Goal: Find specific page/section: Find specific page/section

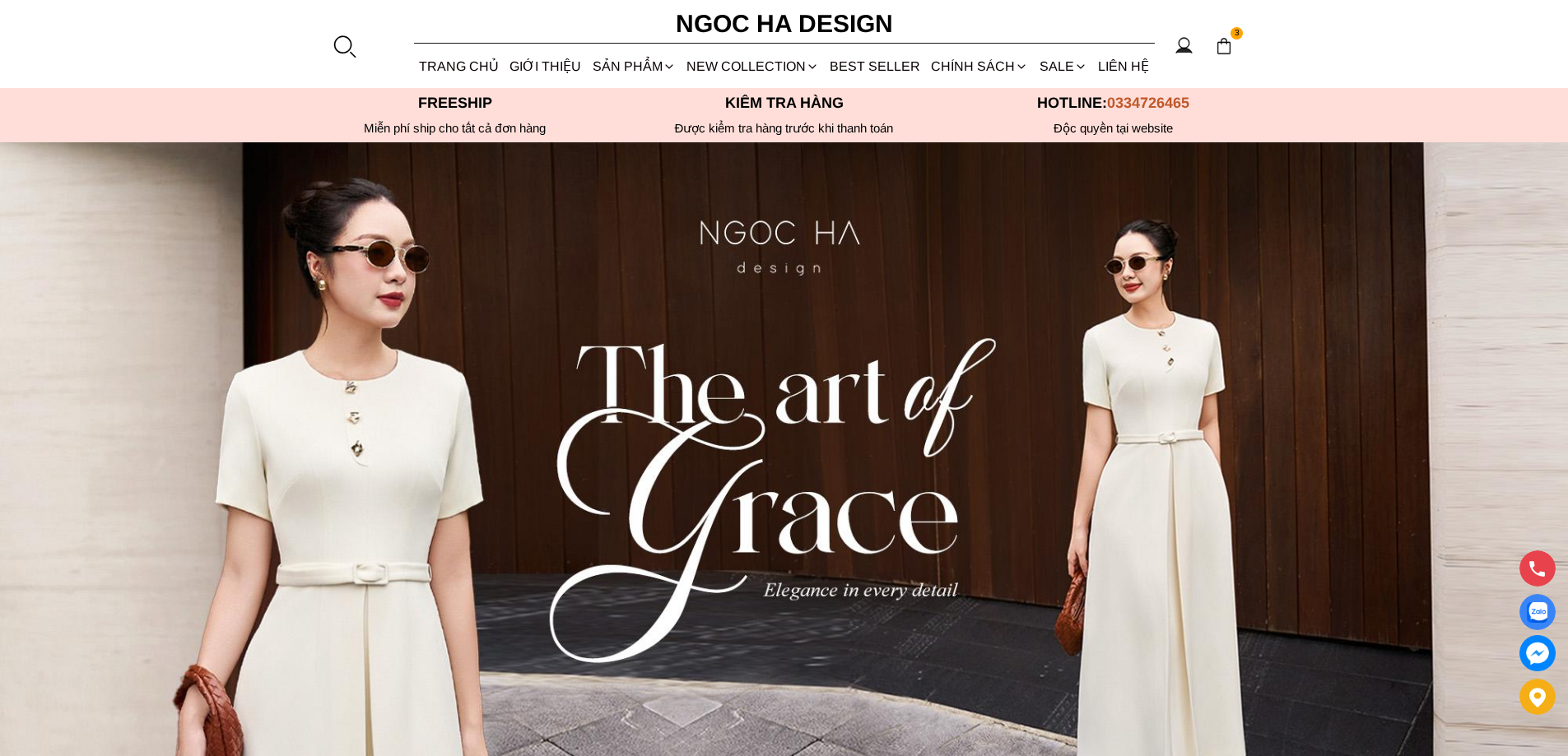
click at [341, 41] on div at bounding box center [343, 45] width 25 height 25
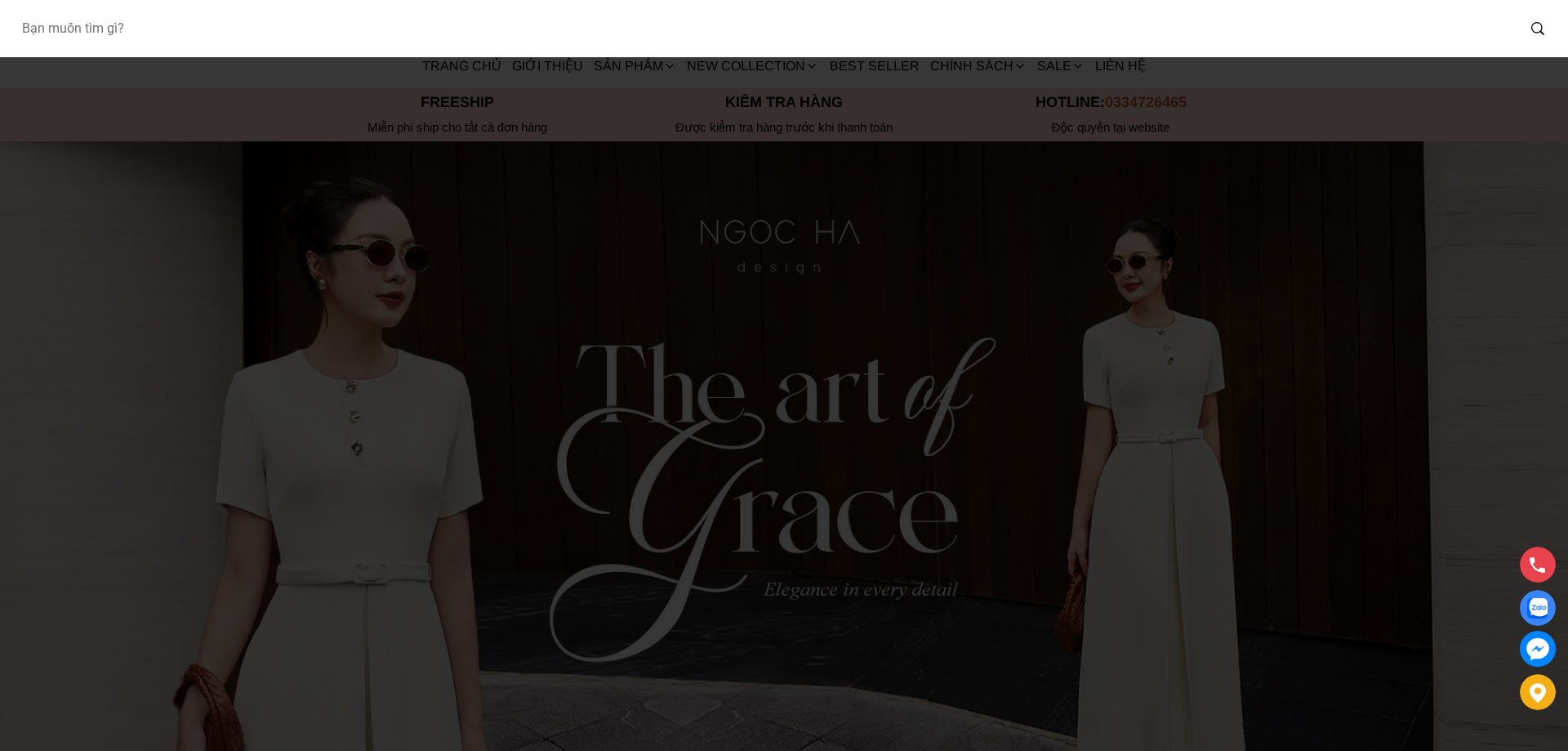
click at [187, 40] on input "Input search Bạn muốn tìm gì?" at bounding box center [761, 29] width 1508 height 38
type input "BJ142"
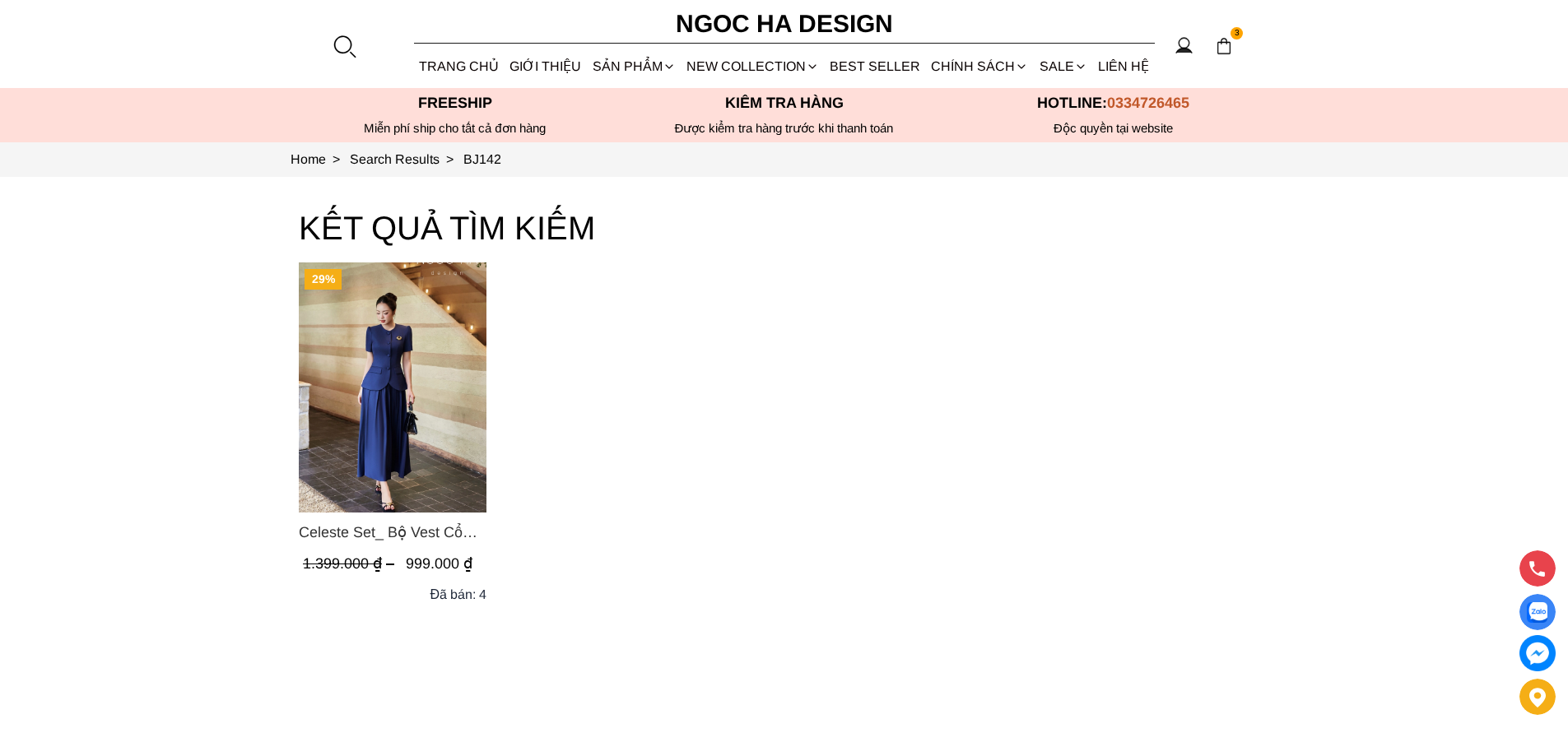
click at [378, 383] on img "Product image - Celeste Set_ Bộ Vest Cổ Tròn Chân Váy Nhún Xòe Màu Xanh Bò BJ142" at bounding box center [392, 388] width 188 height 250
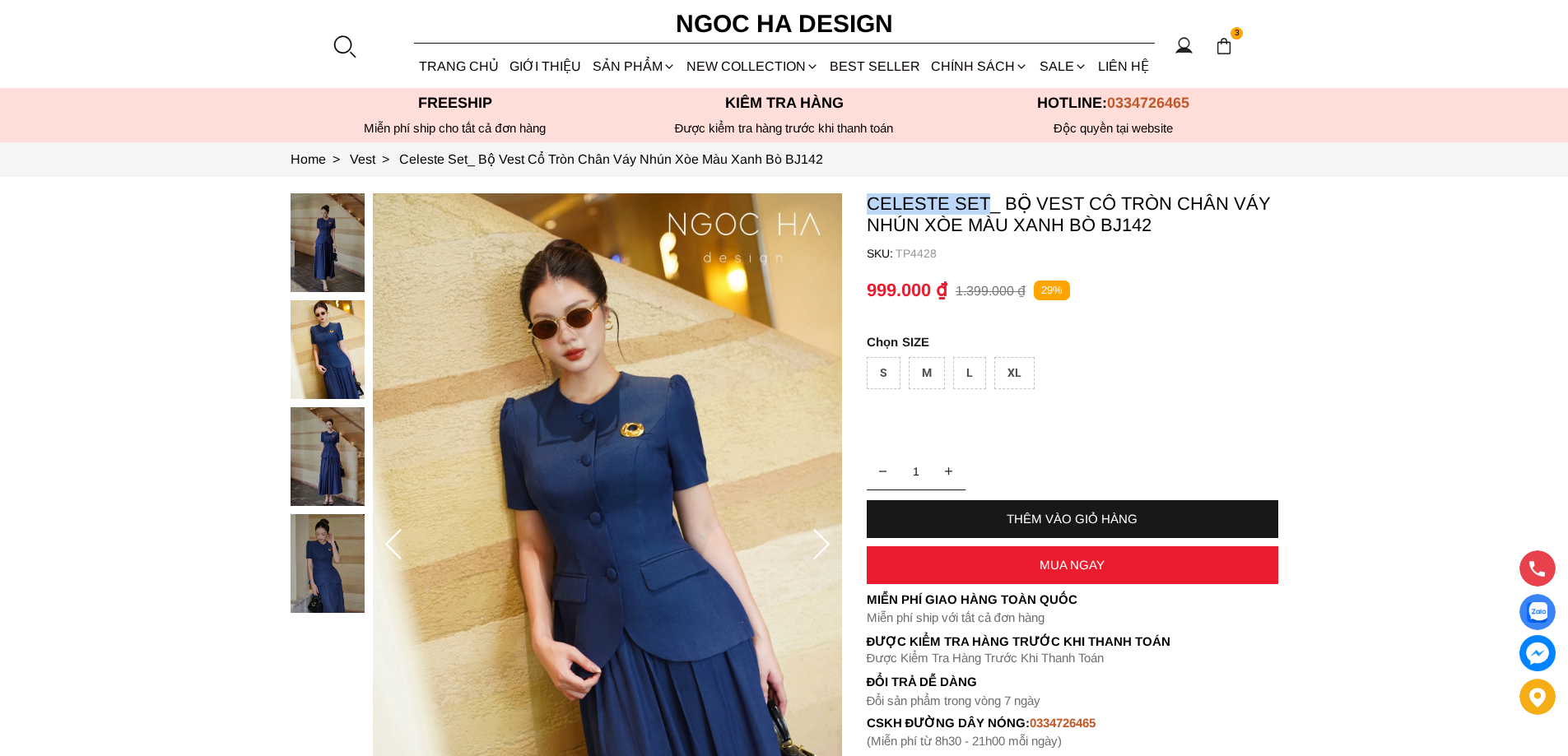
copy p "Celeste Set"
drag, startPoint x: 863, startPoint y: 192, endPoint x: 986, endPoint y: 192, distance: 123.0
click at [986, 192] on section "Celeste Set_ Bộ Vest Cổ Tròn Chân Váy Nhún Xòe Màu Xanh Bò BJ142 SKU: TP4428 1 …" at bounding box center [784, 545] width 1568 height 736
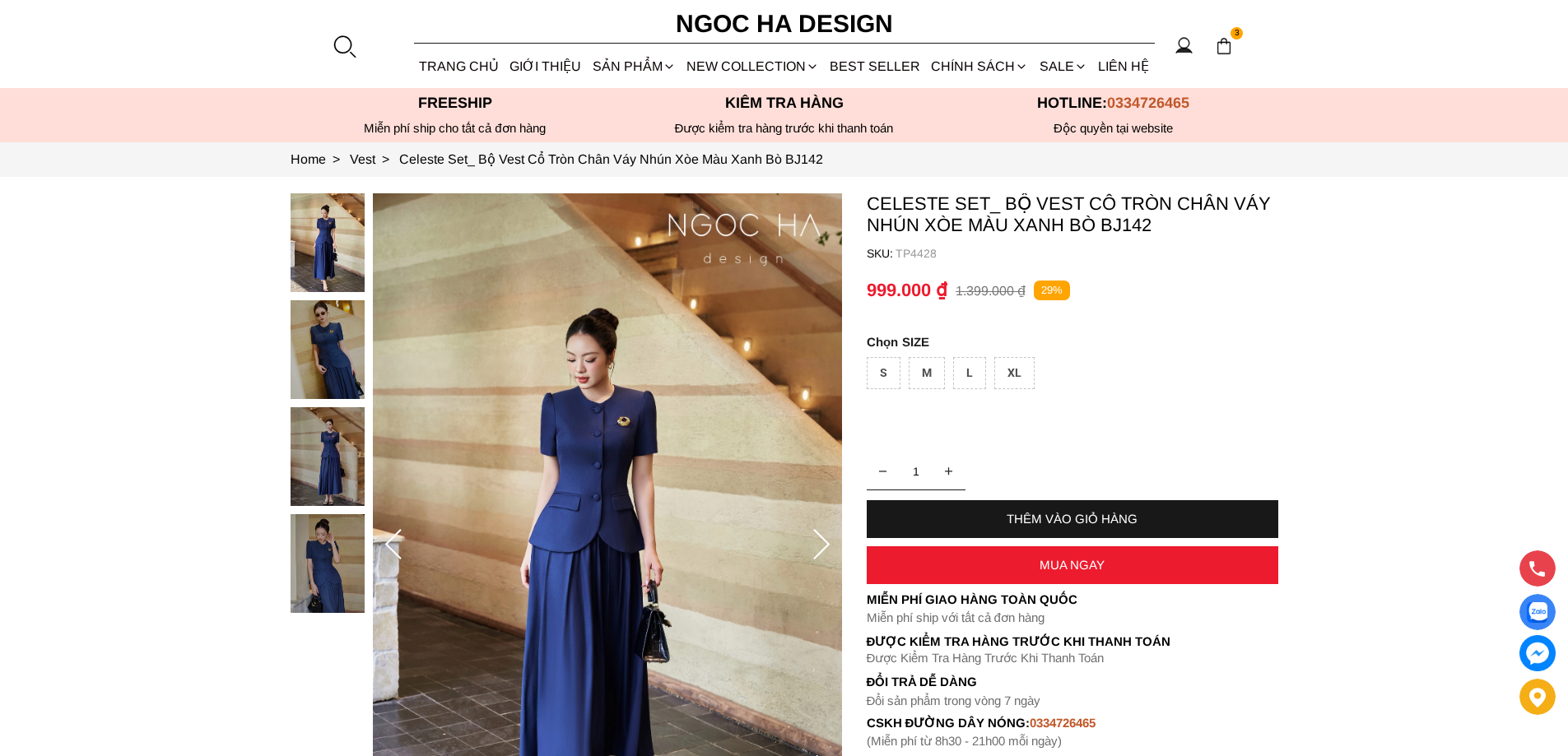
click at [348, 38] on div at bounding box center [343, 45] width 25 height 25
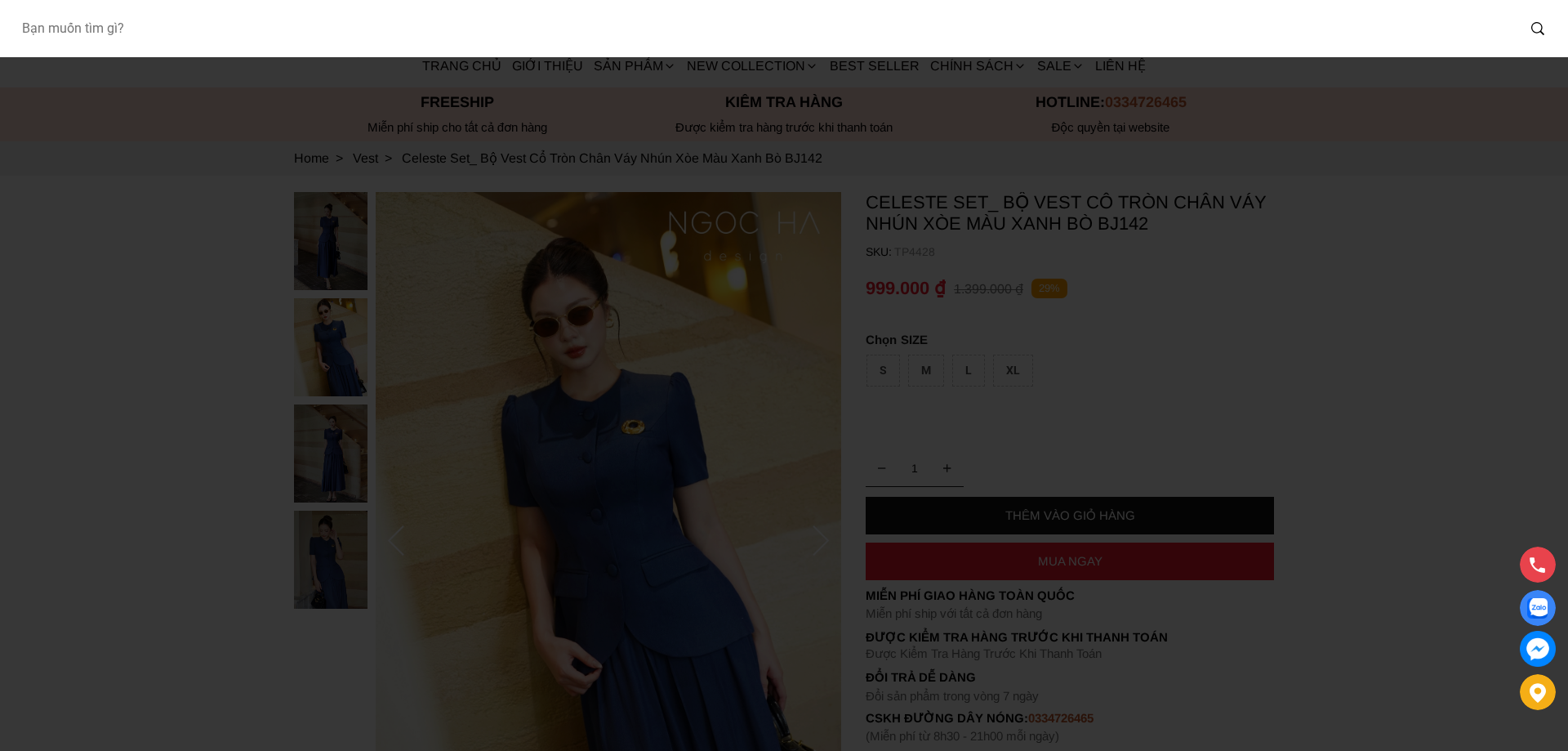
click at [253, 40] on input "Input search Bạn muốn tìm gì?" at bounding box center [761, 29] width 1508 height 38
type input "D1009"
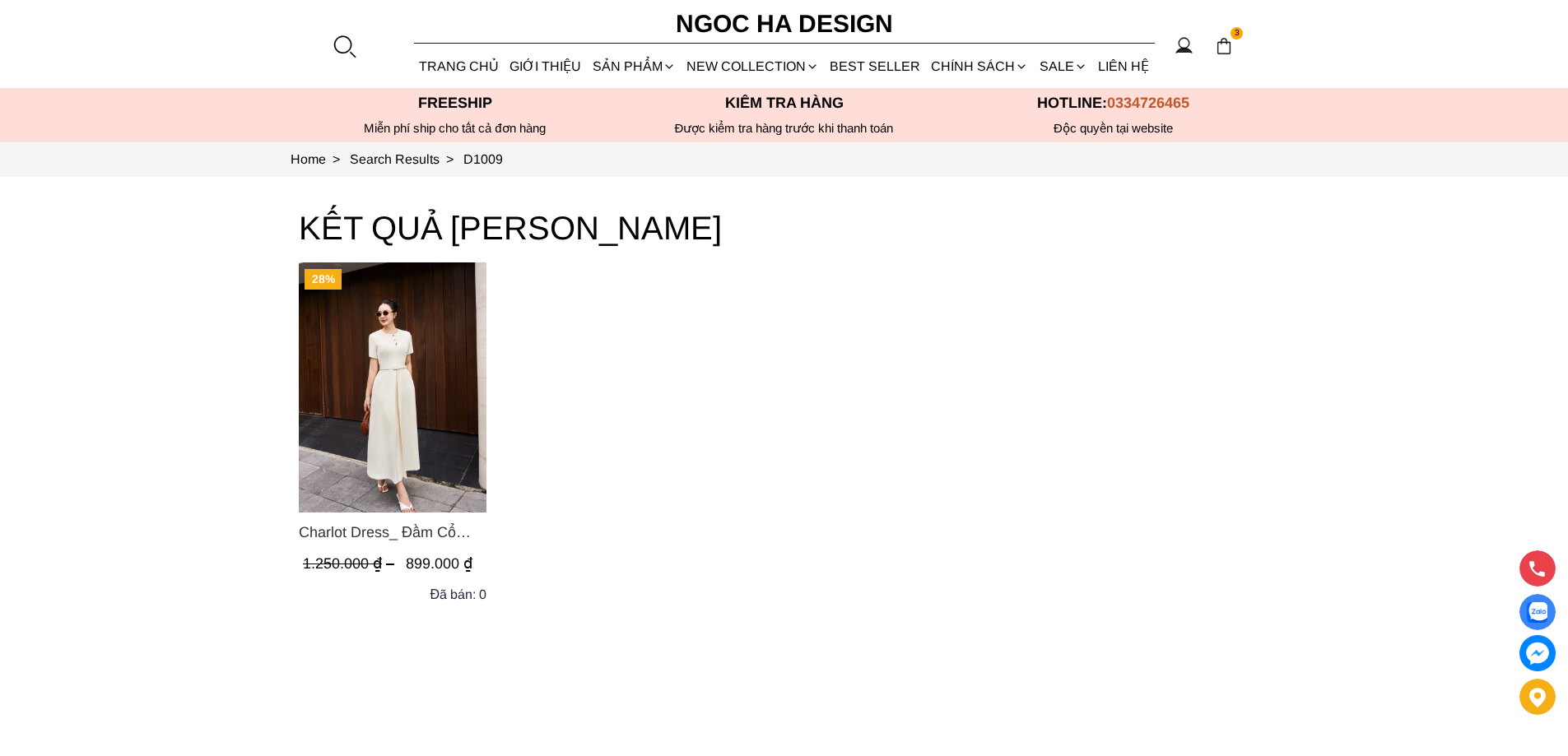
click at [434, 335] on img "Product image - Charlot Dress_ Đầm Cổ Tròn Xếp Ly Giữa Kèm Đai Màu Kem D1009" at bounding box center [392, 388] width 188 height 250
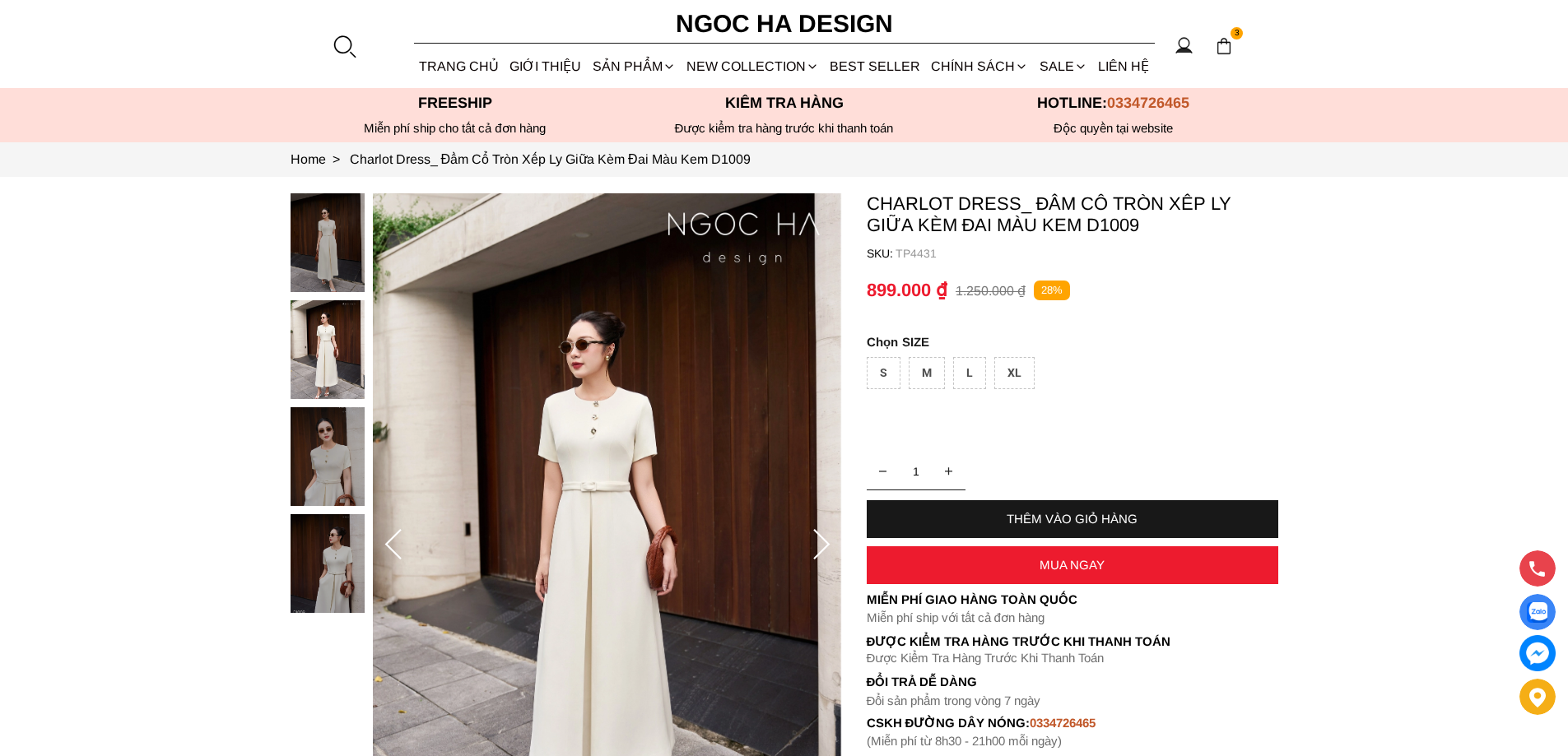
click at [341, 40] on div at bounding box center [343, 45] width 25 height 25
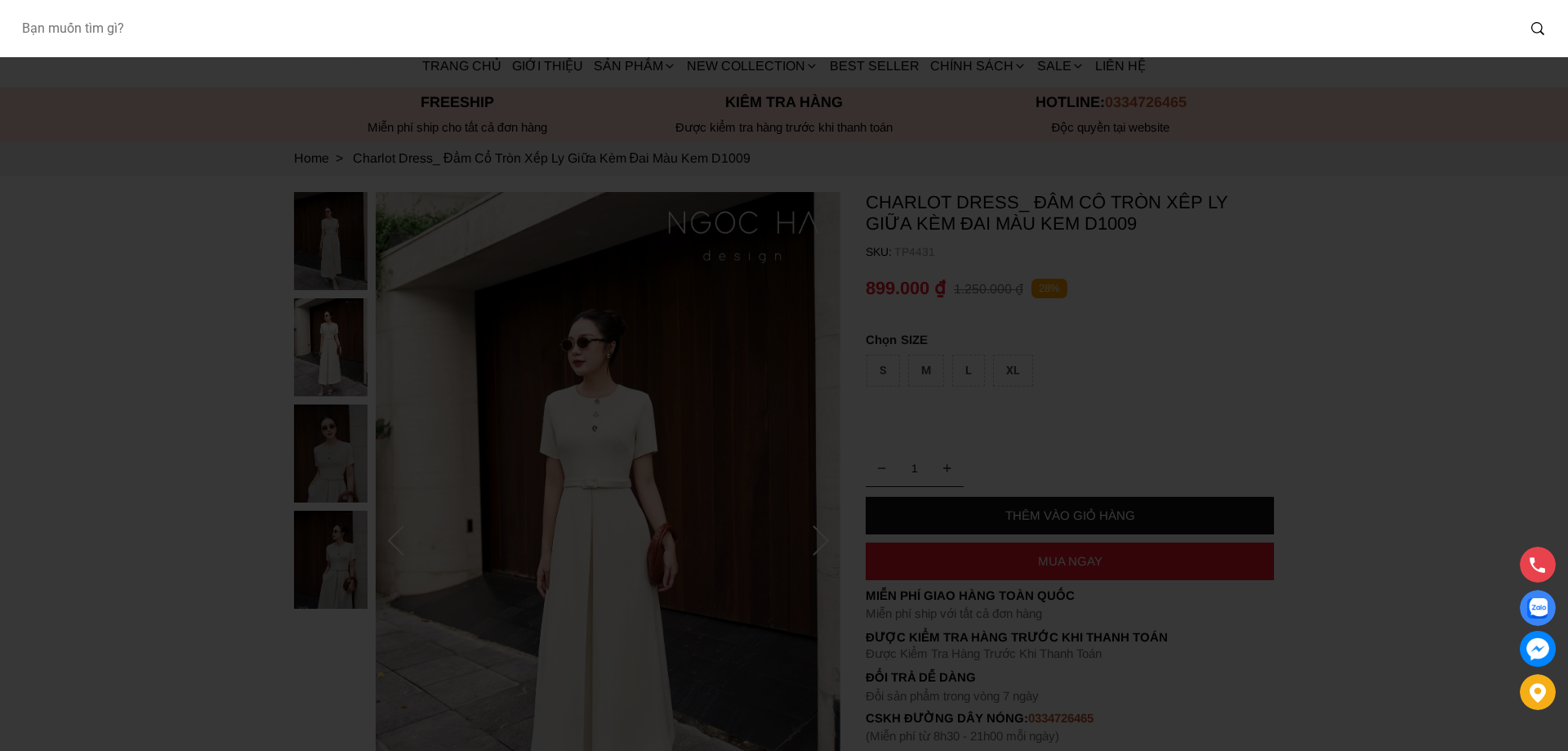
click at [219, 40] on input "Input search Bạn muốn tìm gì?" at bounding box center [761, 29] width 1508 height 38
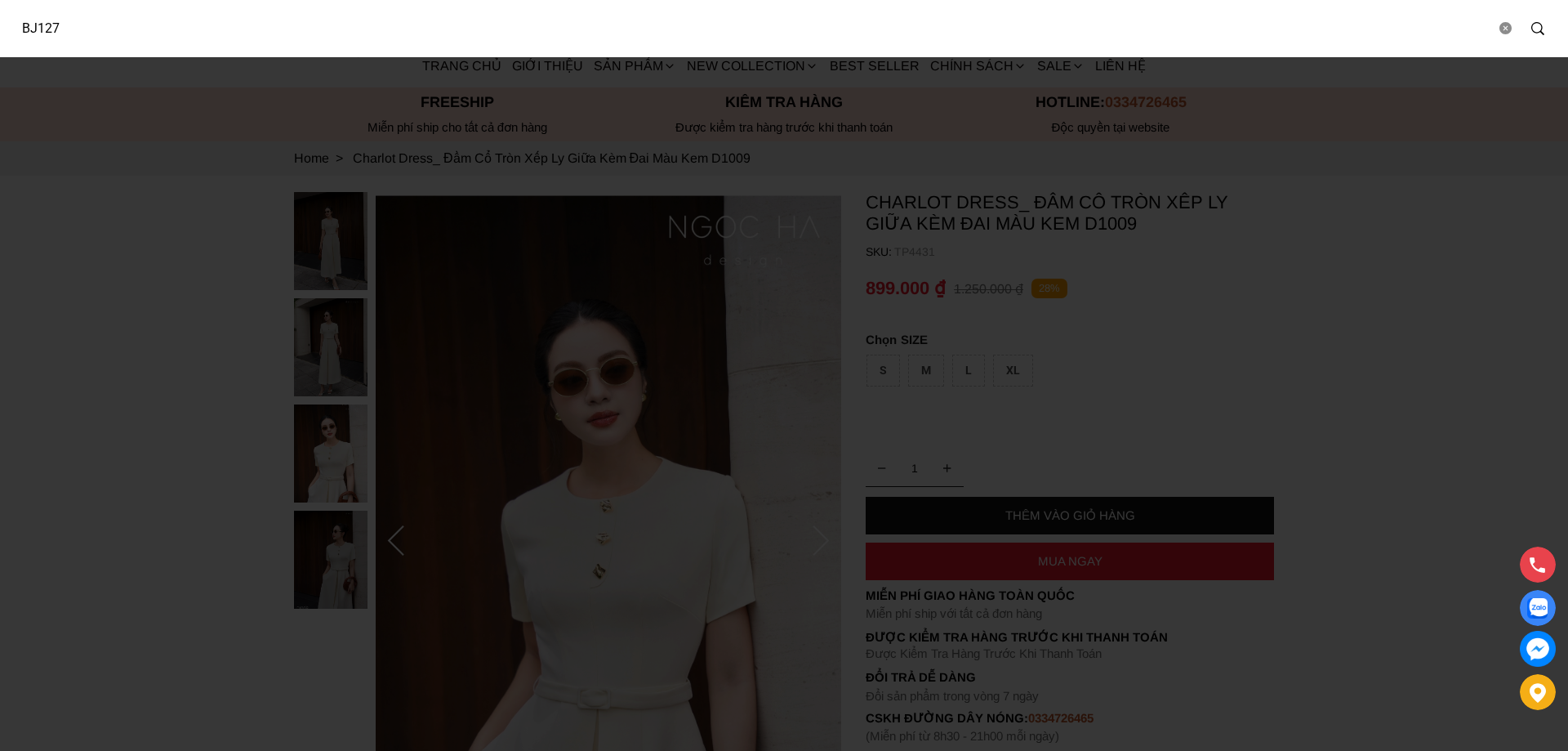
type input "BJ127"
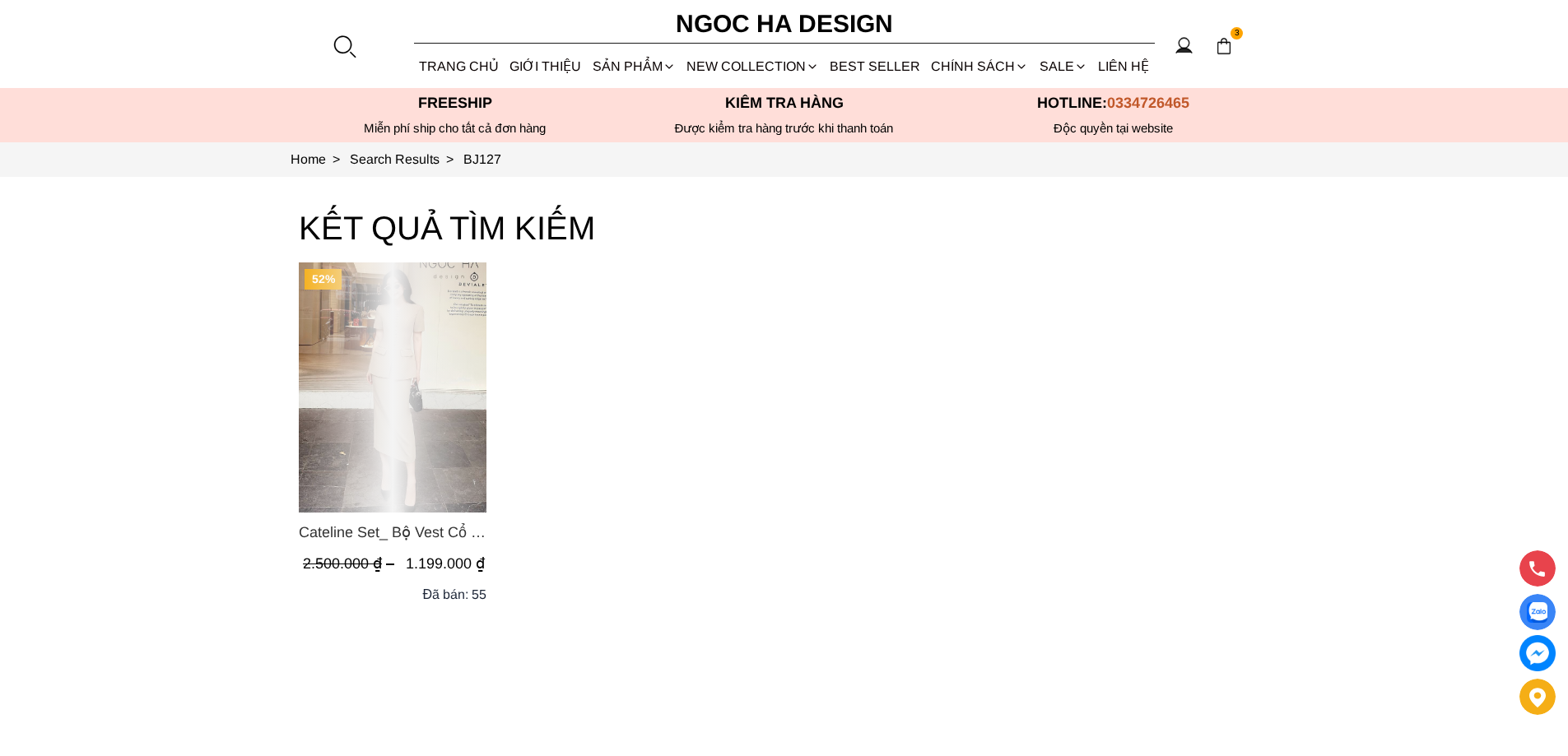
click at [408, 393] on div "Product image - Cateline Set_ Bộ Vest Cổ V Đính Cúc Nhí Chân Váy Bút Chì BJ127" at bounding box center [392, 388] width 188 height 250
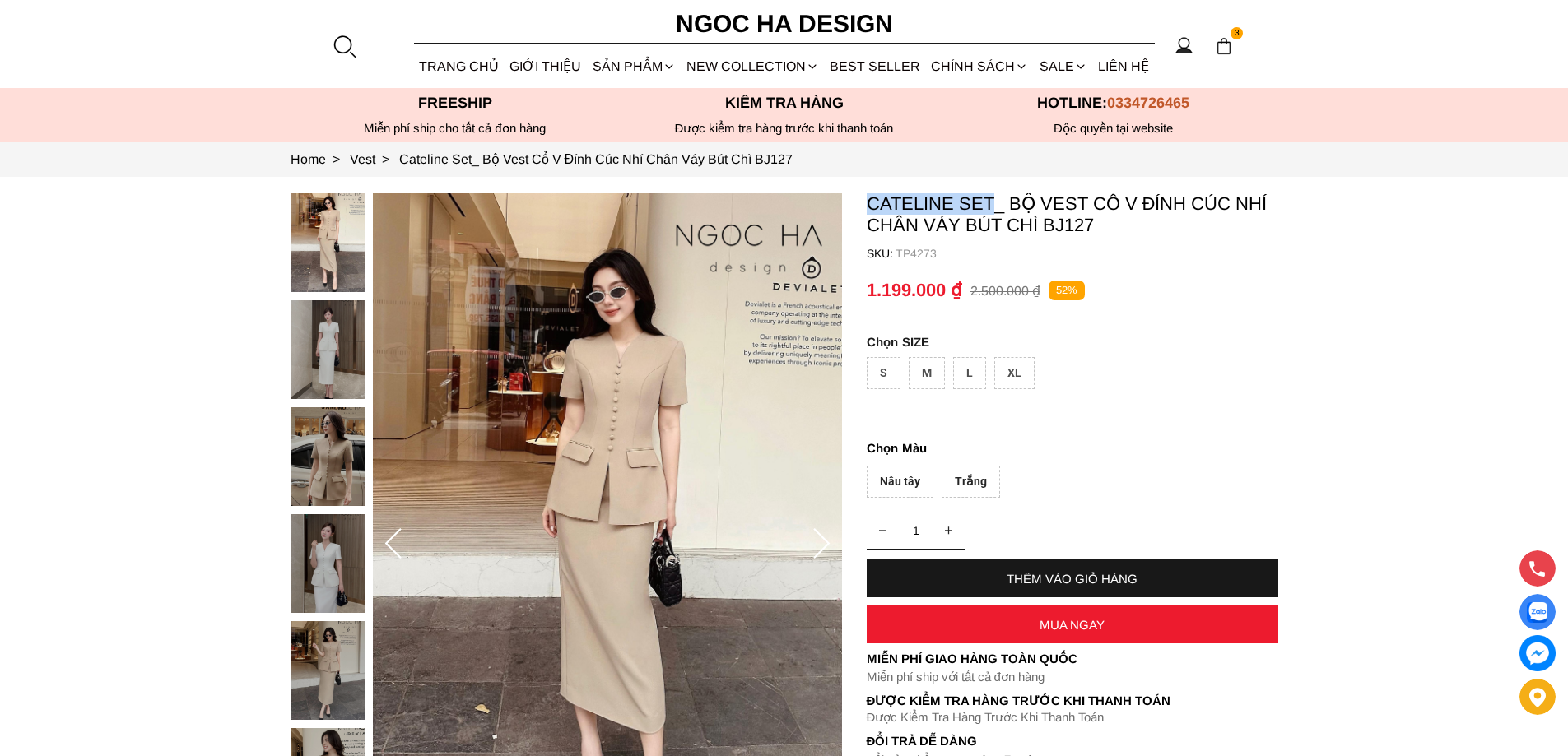
copy p "Cateline Set"
drag, startPoint x: 868, startPoint y: 202, endPoint x: 994, endPoint y: 204, distance: 126.0
click at [994, 204] on p "Cateline Set_ Bộ Vest Cổ V Đính Cúc Nhí Chân Váy Bút Chì BJ127" at bounding box center [1072, 214] width 411 height 43
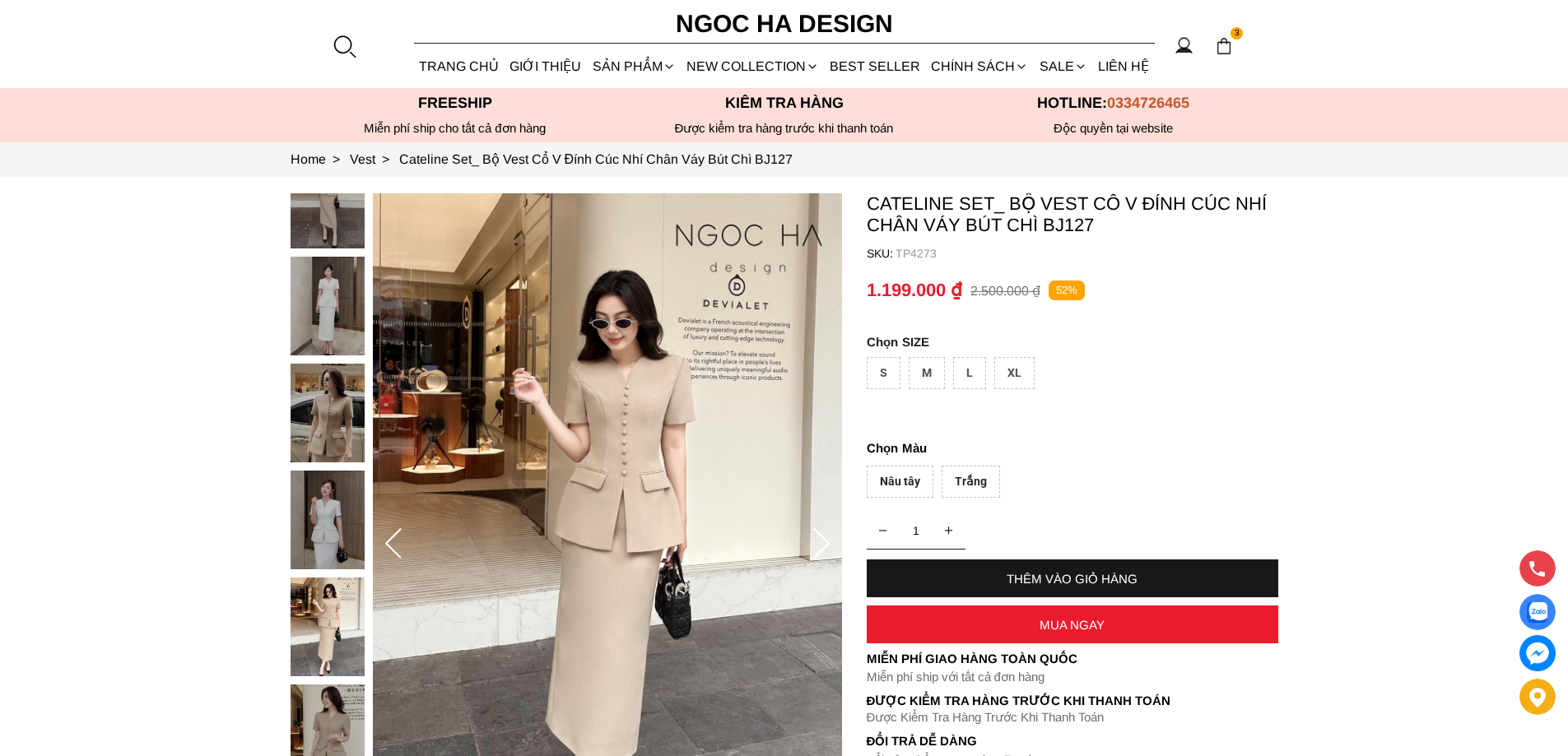
click at [339, 48] on div at bounding box center [343, 45] width 25 height 25
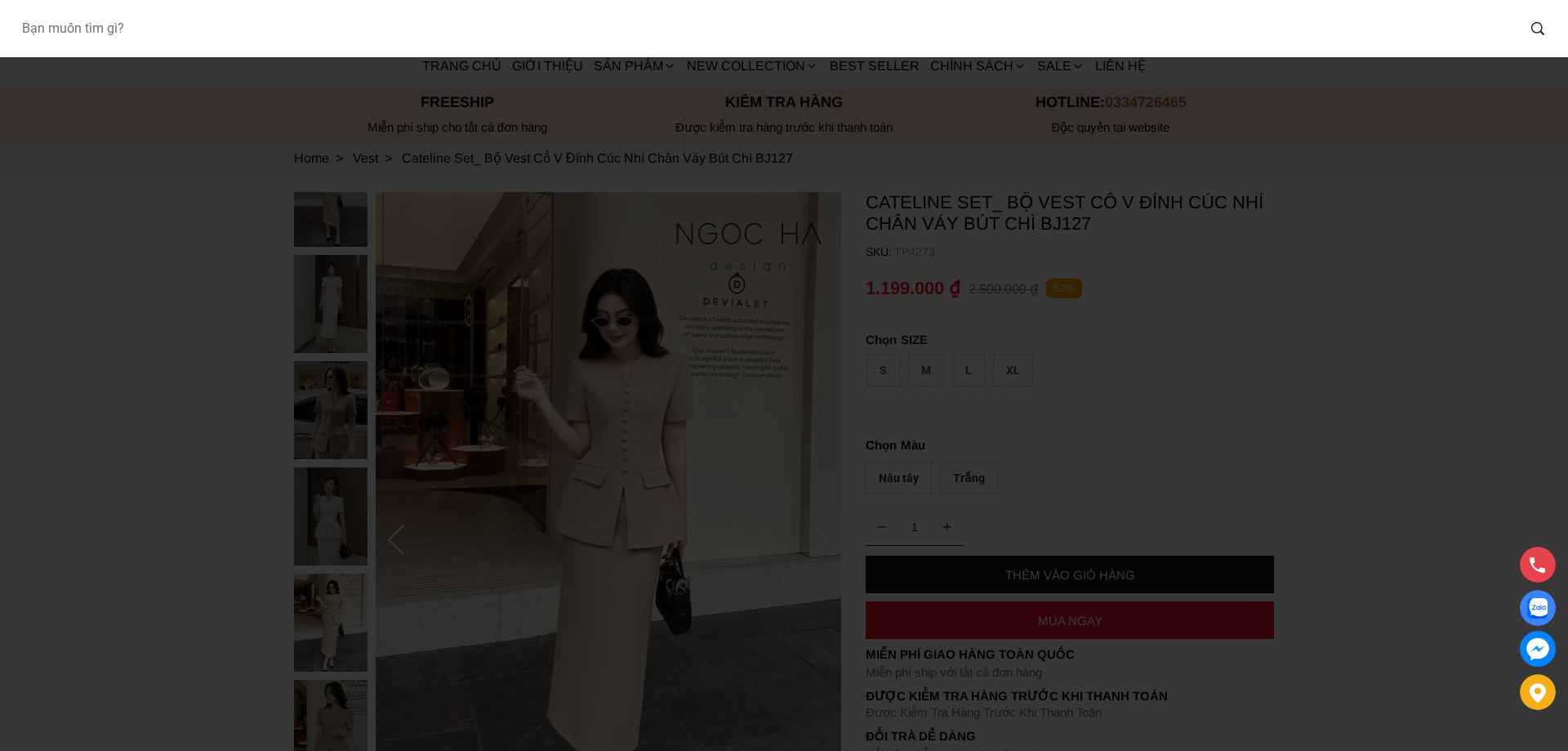
click at [223, 44] on input "Input search Bạn muốn tìm gì?" at bounding box center [761, 29] width 1508 height 38
type input "A956"
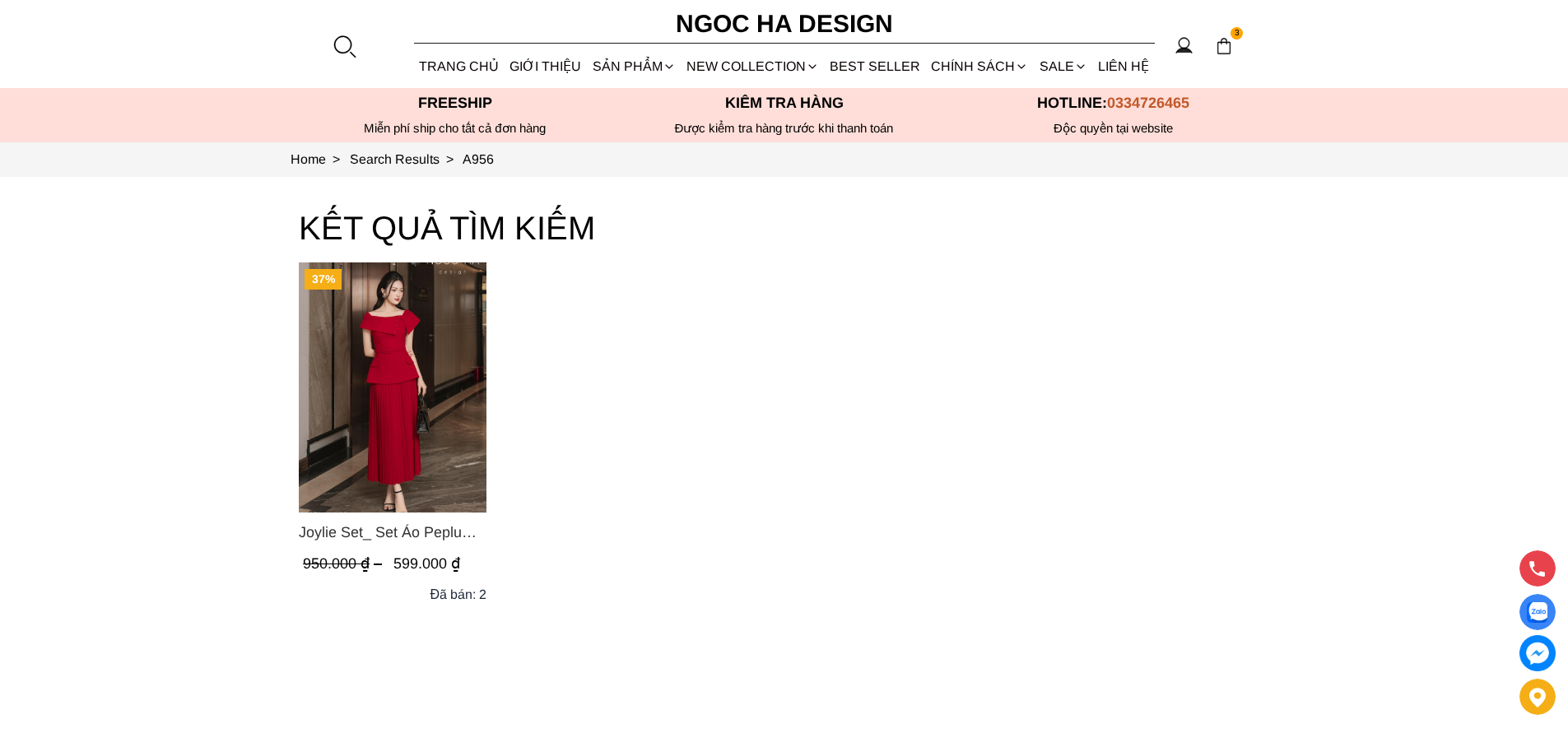
click at [366, 387] on img "Product image - Joylie Set_ Set Áo Peplum Vai Lệch, Chân Váy Dập Ly Màu Đỏ A956…" at bounding box center [392, 388] width 188 height 250
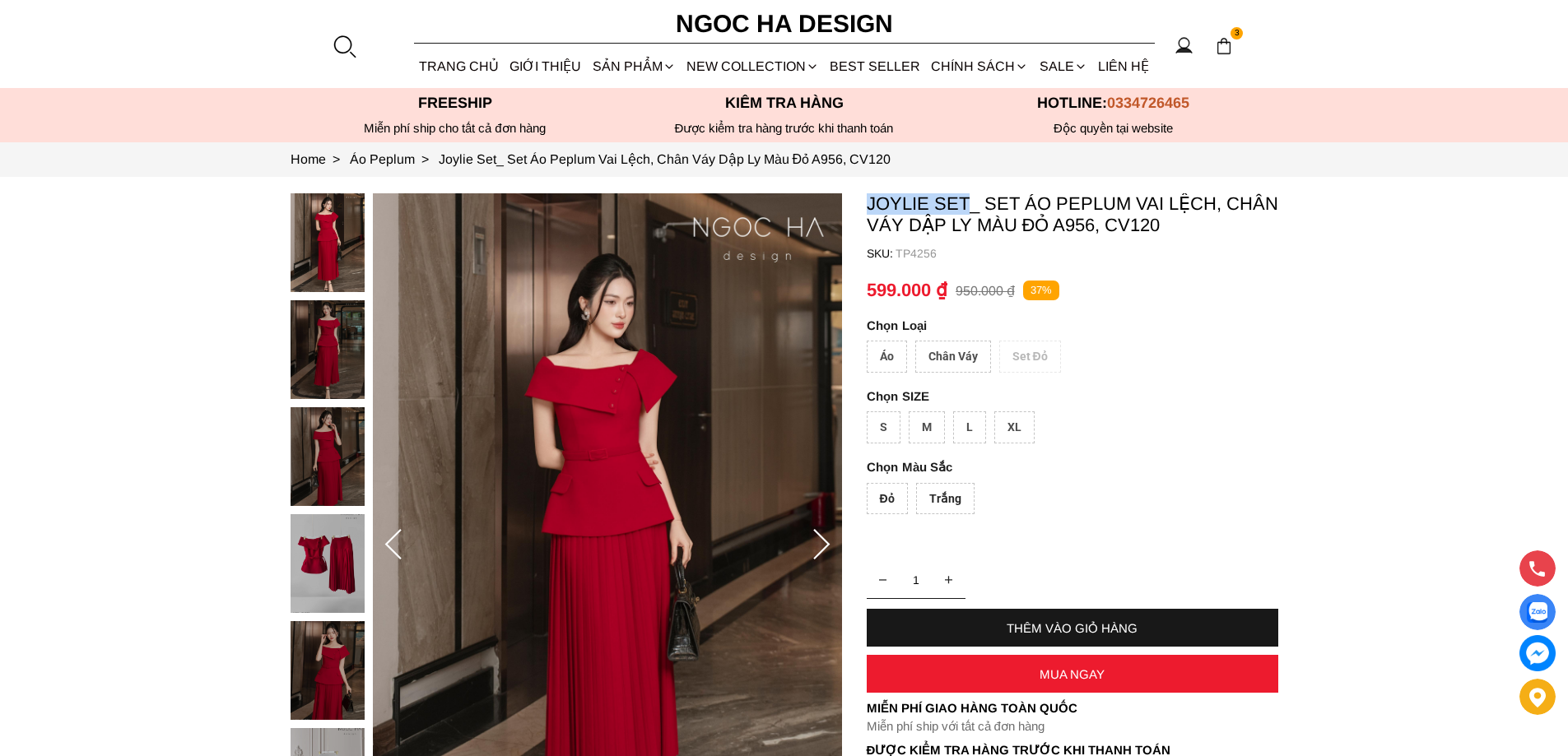
copy p "Joylie Set"
drag, startPoint x: 0, startPoint y: 0, endPoint x: 735, endPoint y: 355, distance: 816.2
click at [965, 205] on section "Joylie Set_ Set Áo Peplum Vai Lệch, Chân Váy Dập Ly Màu Đỏ A956, CV120 SKU: TP4…" at bounding box center [784, 545] width 1568 height 736
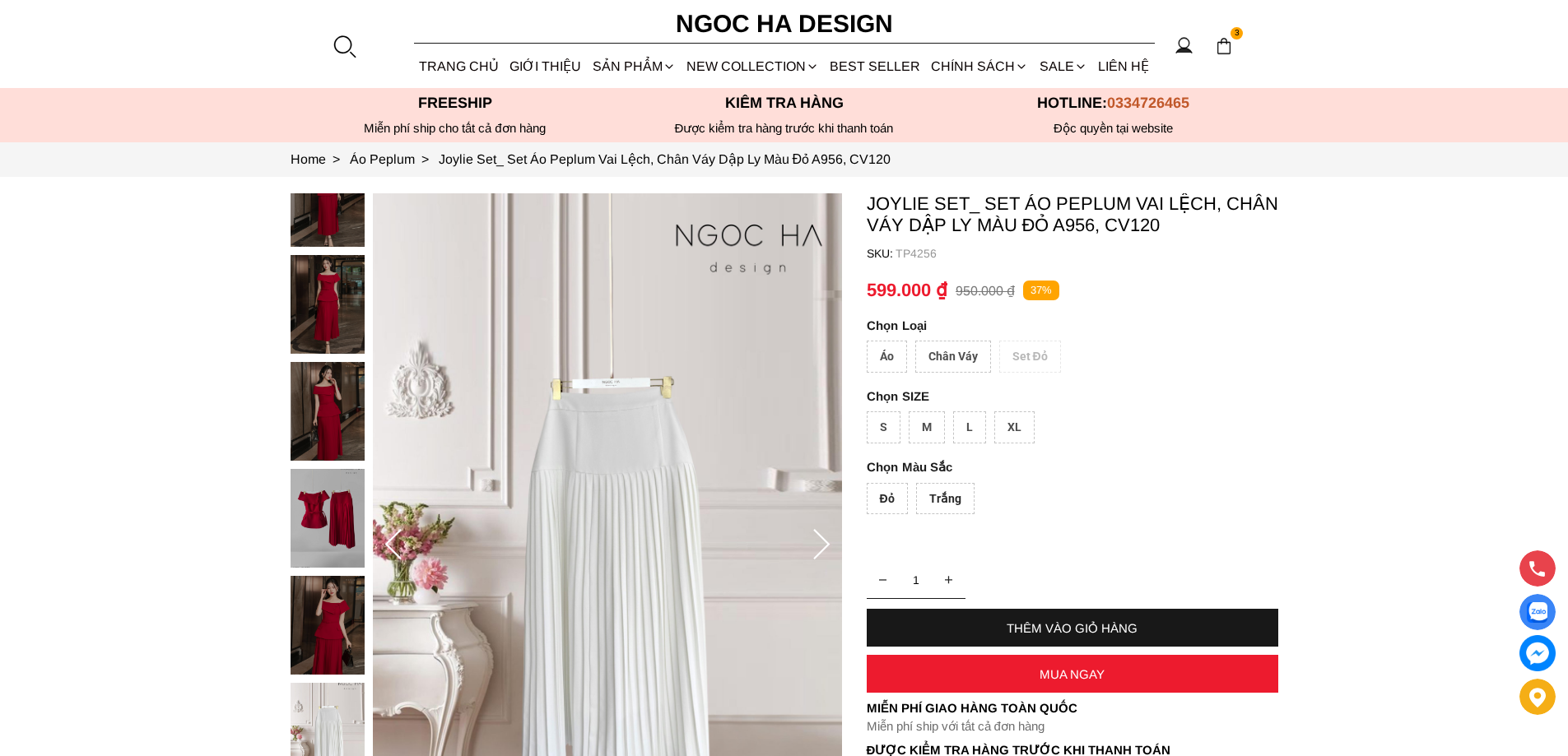
click at [340, 44] on div at bounding box center [343, 45] width 25 height 25
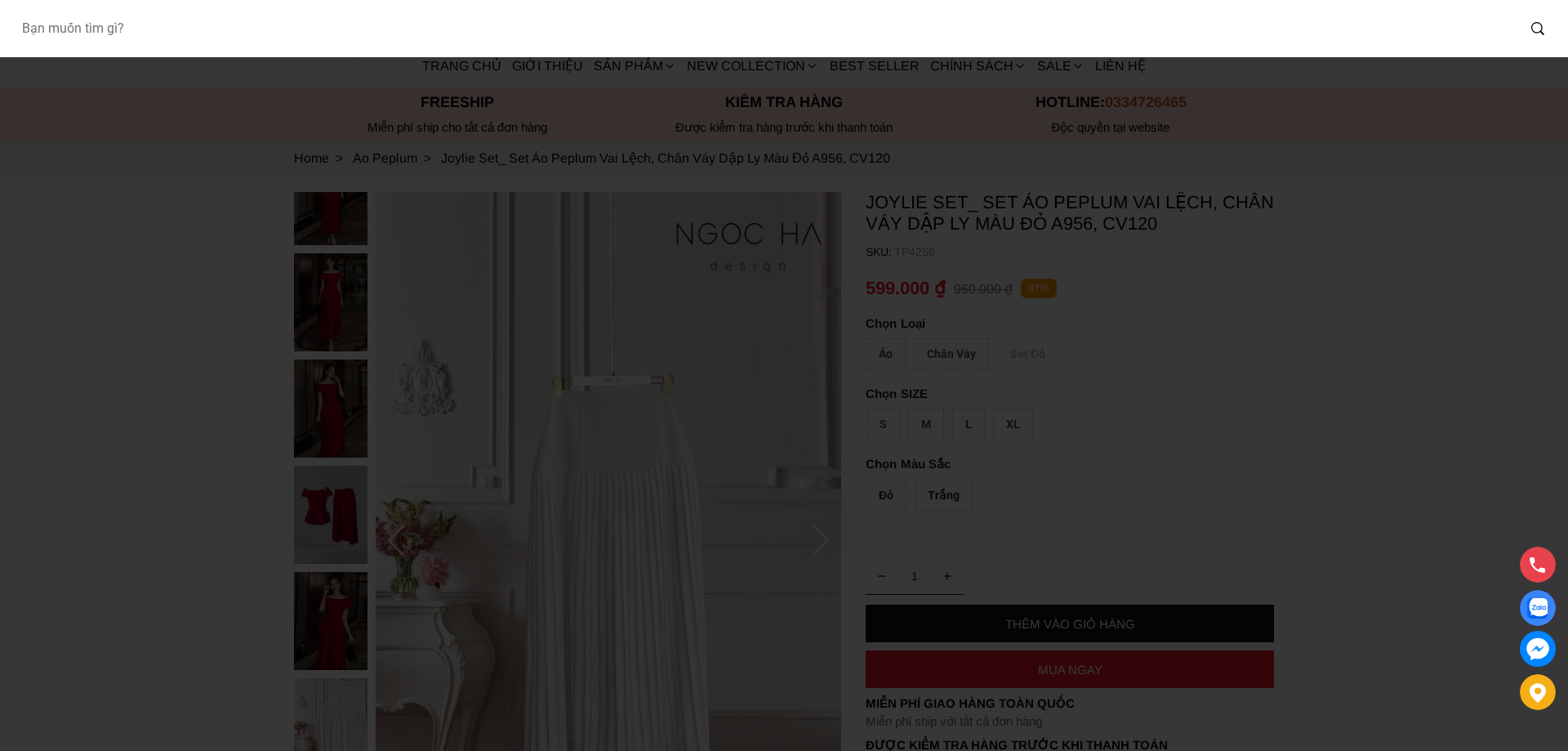
click at [201, 31] on input "Input search Bạn muốn tìm gì?" at bounding box center [761, 29] width 1508 height 38
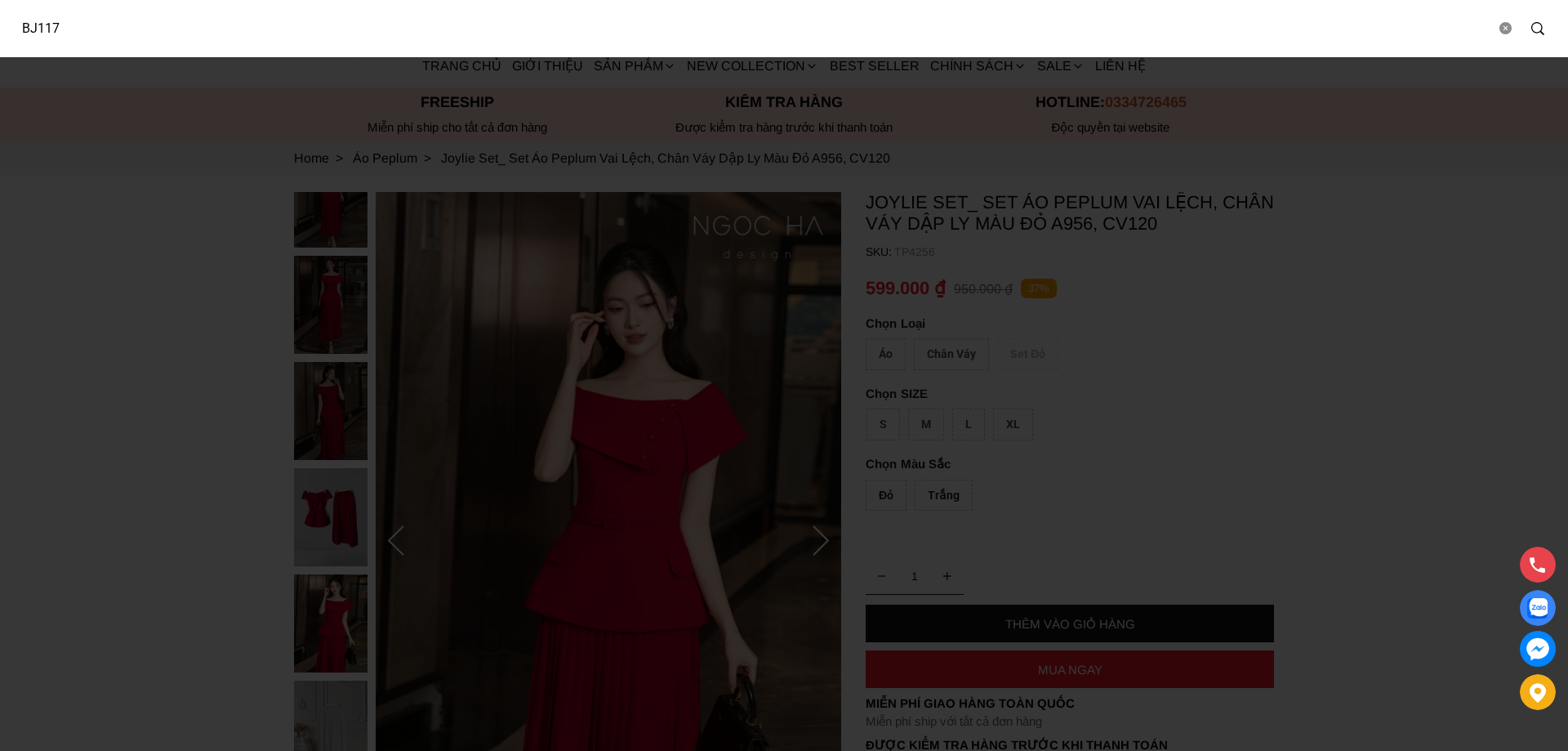
type input "BJ117"
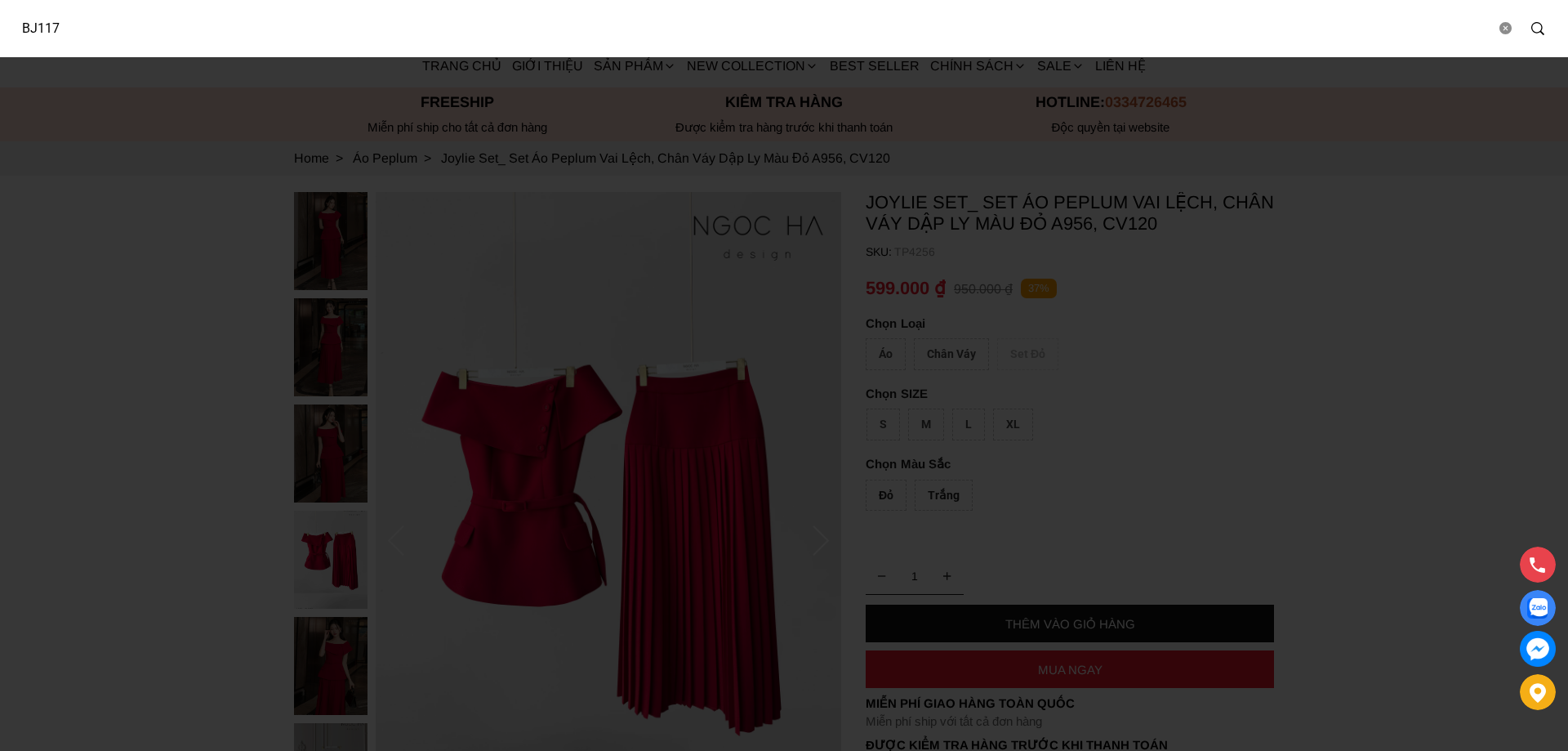
click at [121, 23] on input "BJ117" at bounding box center [752, 29] width 1488 height 38
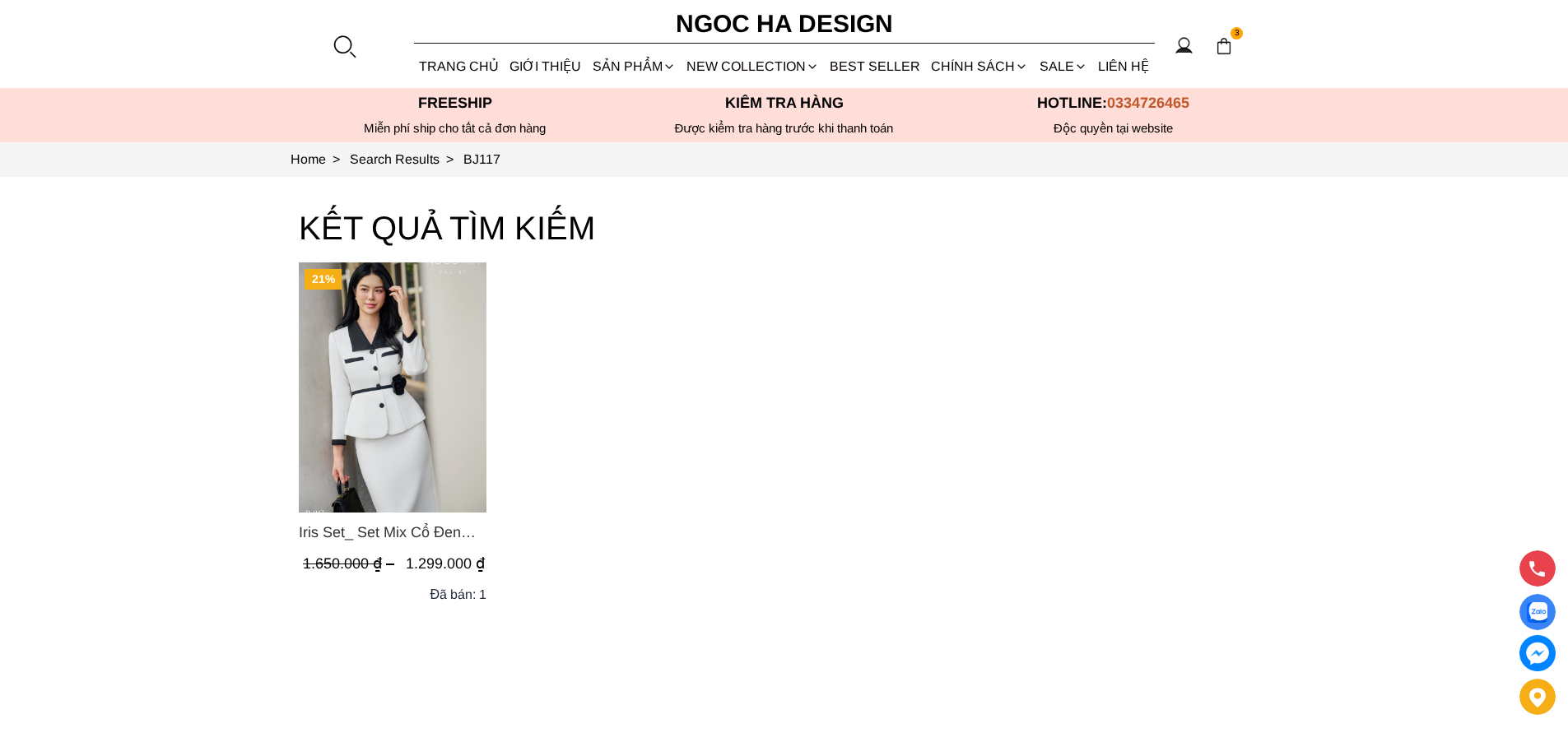
click at [390, 374] on img "Product image - Iris Set_ Set Mix Cổ Đen Chân Váy Bút Chì Màu Trắng Kèm Đai Hoa…" at bounding box center [392, 388] width 188 height 250
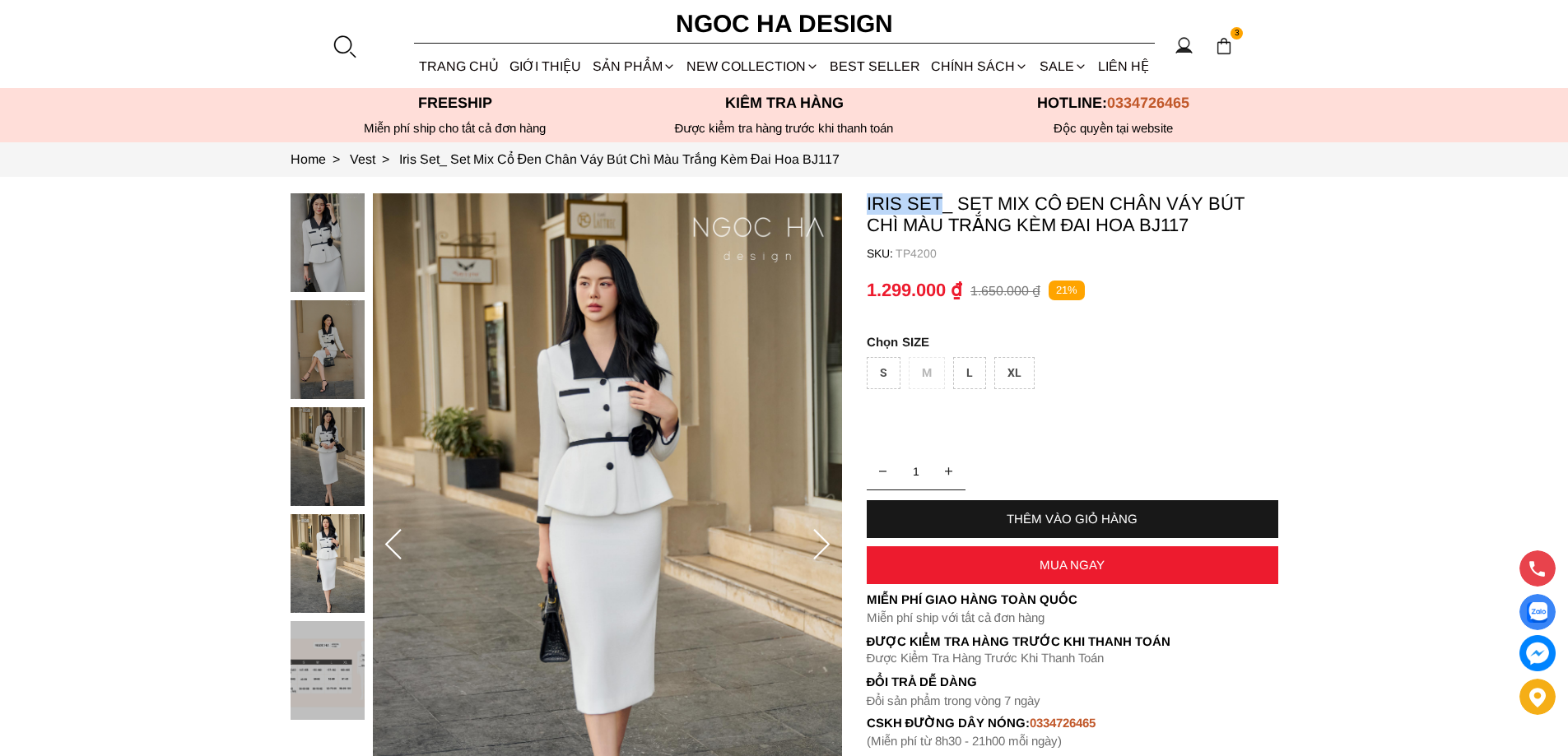
copy p "Iris Set"
drag, startPoint x: 865, startPoint y: 198, endPoint x: 939, endPoint y: 204, distance: 74.2
click at [939, 204] on section "Iris Set_ Set Mix Cổ Đen Chân Váy Bút Chì Màu Trắng Kèm Đai Hoa BJ117 SKU: TP42…" at bounding box center [784, 545] width 1568 height 736
